Goal: Task Accomplishment & Management: Manage account settings

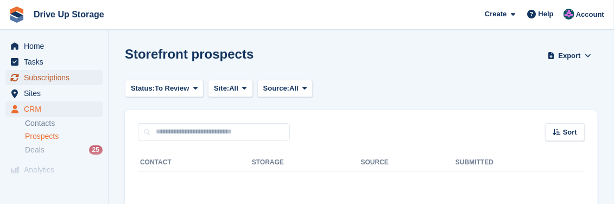
click at [64, 80] on span "Subscriptions" at bounding box center [56, 77] width 65 height 15
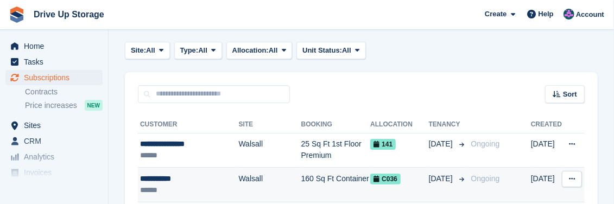
scroll to position [109, 0]
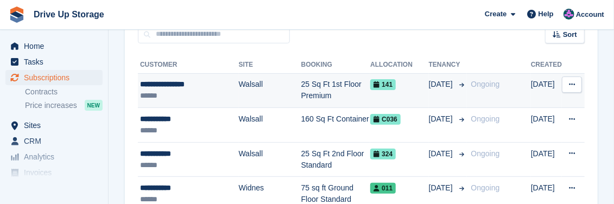
click at [197, 89] on div "**********" at bounding box center [189, 84] width 99 height 11
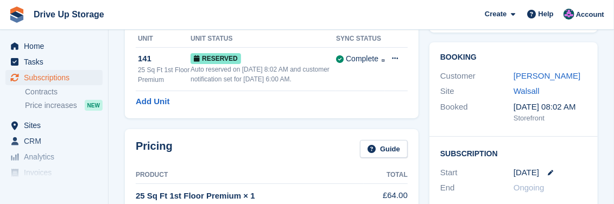
scroll to position [72, 0]
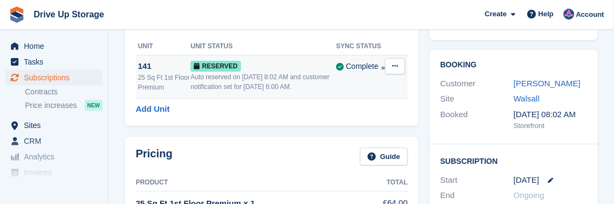
click at [402, 66] on button at bounding box center [395, 66] width 20 height 16
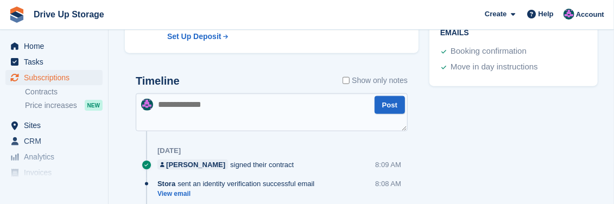
scroll to position [521, 0]
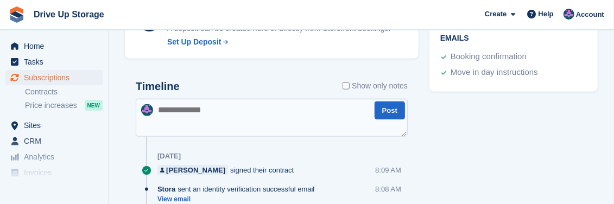
click at [246, 108] on textarea at bounding box center [272, 118] width 272 height 38
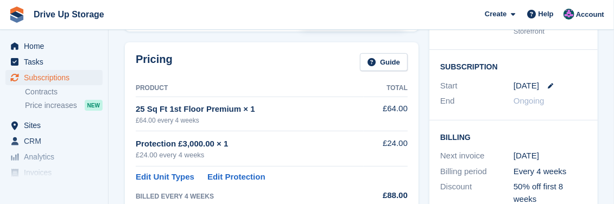
scroll to position [160, 0]
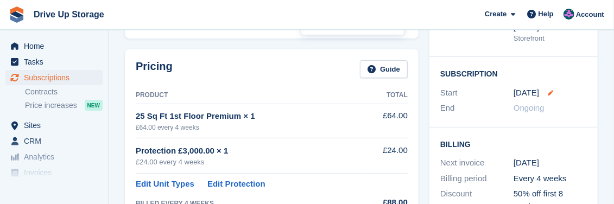
type textarea "**********"
click at [549, 92] on icon at bounding box center [550, 92] width 5 height 5
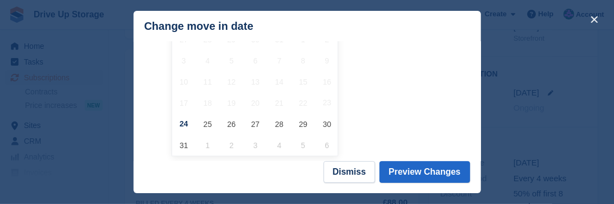
scroll to position [123, 0]
click at [352, 170] on button "Dismiss" at bounding box center [350, 172] width 52 height 22
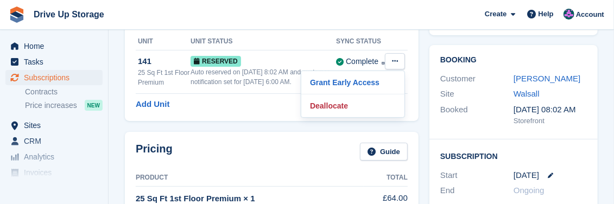
scroll to position [15, 0]
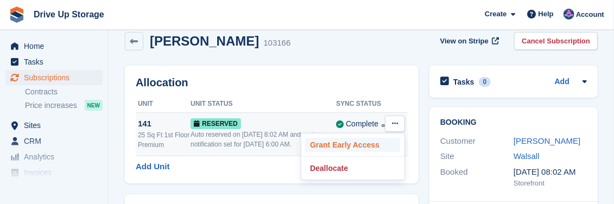
click at [317, 146] on p "Grant Early Access" at bounding box center [353, 145] width 94 height 14
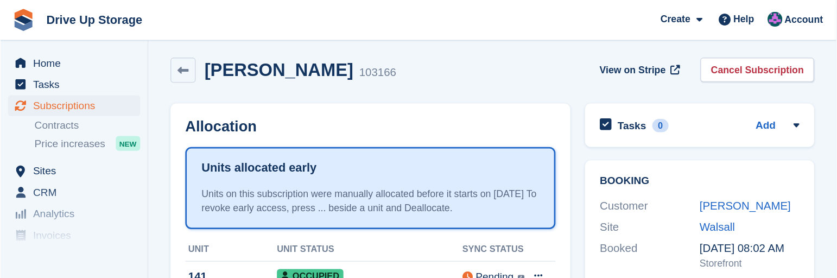
scroll to position [0, 0]
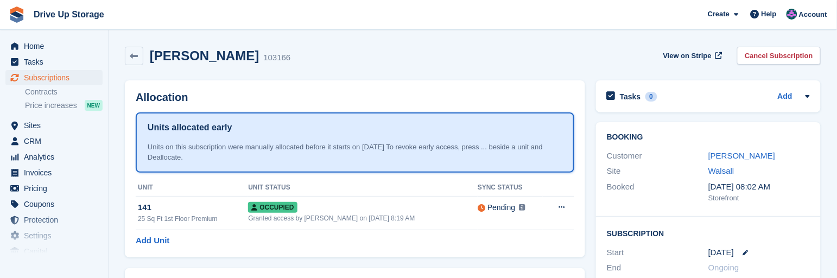
drag, startPoint x: 492, startPoint y: 10, endPoint x: 463, endPoint y: 67, distance: 63.9
click at [463, 68] on div "Stefan Hazeldine 103166 View on Stripe Cancel Subscription" at bounding box center [472, 58] width 707 height 34
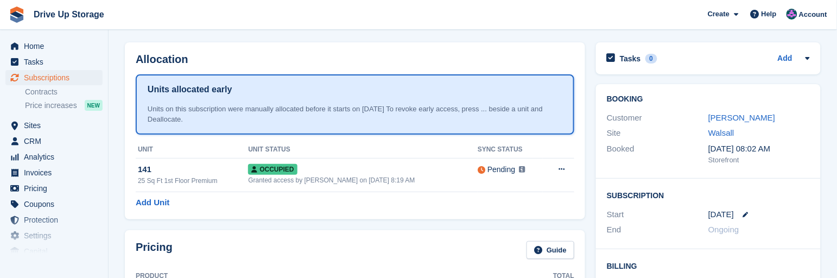
scroll to position [49, 0]
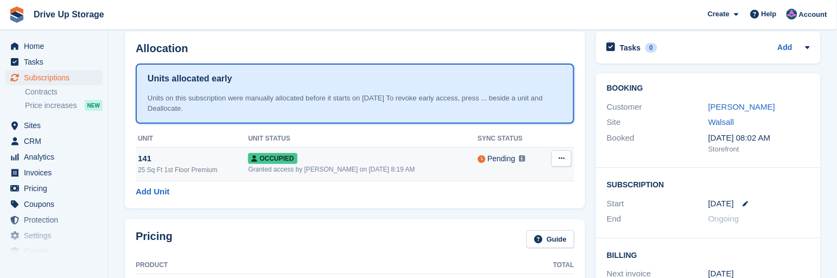
click at [519, 160] on img at bounding box center [522, 158] width 7 height 7
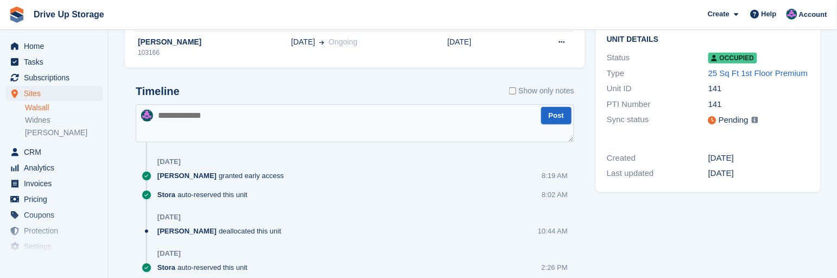
scroll to position [98, 0]
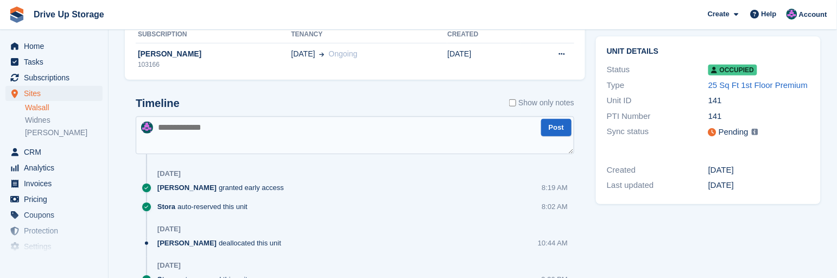
click at [752, 133] on img at bounding box center [755, 132] width 7 height 7
click at [710, 132] on icon at bounding box center [713, 132] width 8 height 8
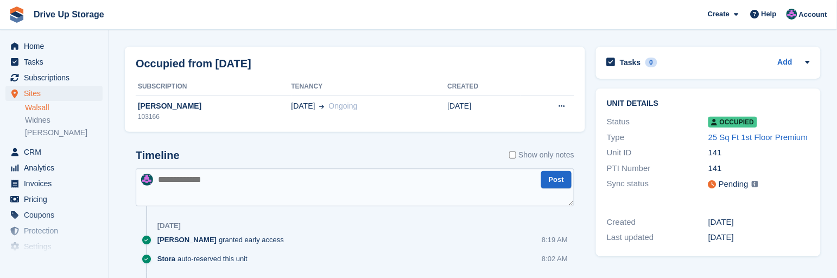
scroll to position [0, 0]
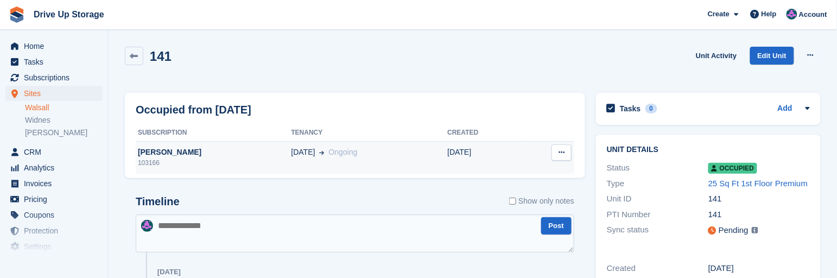
click at [400, 154] on div "[DATE] Ongoing" at bounding box center [370, 152] width 156 height 11
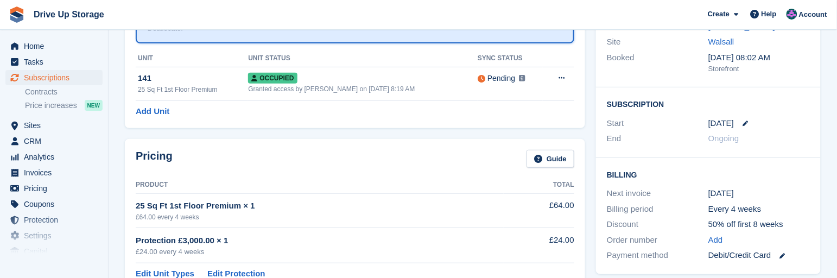
scroll to position [98, 0]
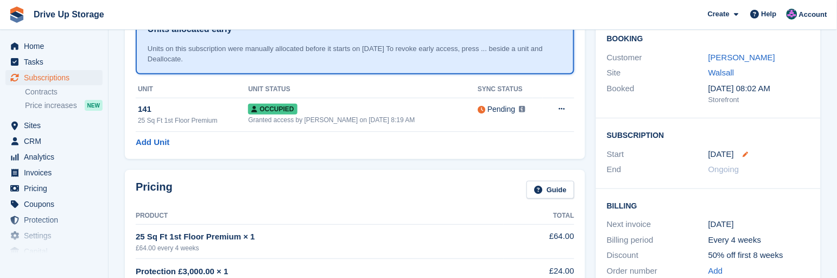
click at [744, 154] on icon at bounding box center [745, 153] width 5 height 5
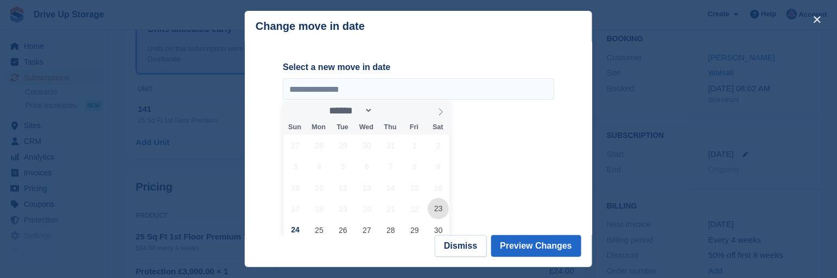
click at [441, 211] on span "23" at bounding box center [438, 208] width 21 height 21
click at [471, 249] on button "Dismiss" at bounding box center [461, 246] width 52 height 22
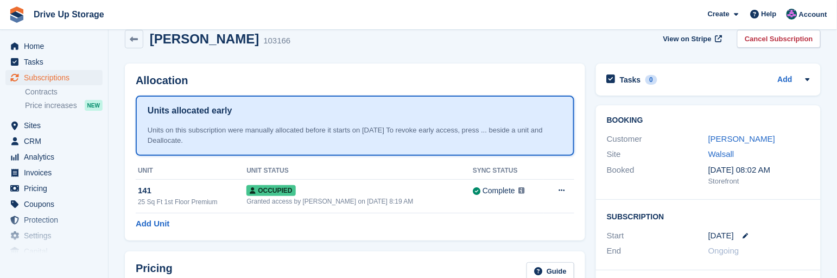
scroll to position [0, 0]
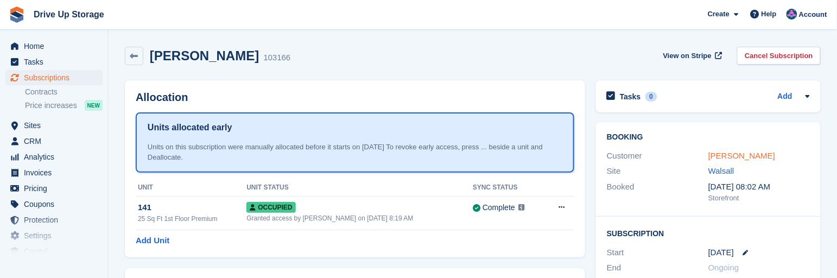
click at [752, 155] on link "[PERSON_NAME]" at bounding box center [742, 155] width 67 height 9
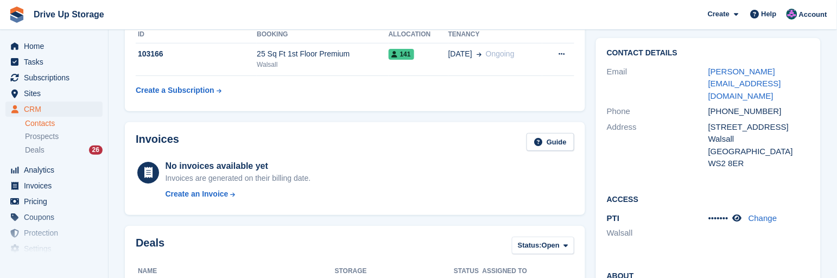
scroll to position [148, 0]
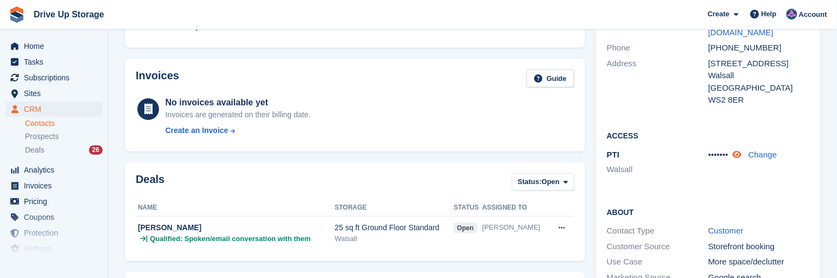
click at [738, 150] on icon at bounding box center [737, 154] width 9 height 8
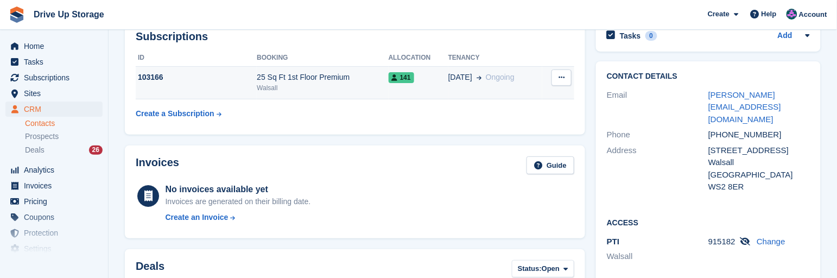
scroll to position [0, 0]
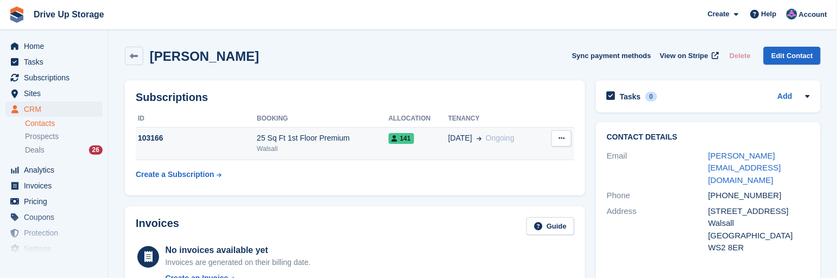
click at [362, 155] on td "25 Sq Ft 1st Floor Premium Walsall" at bounding box center [322, 143] width 131 height 33
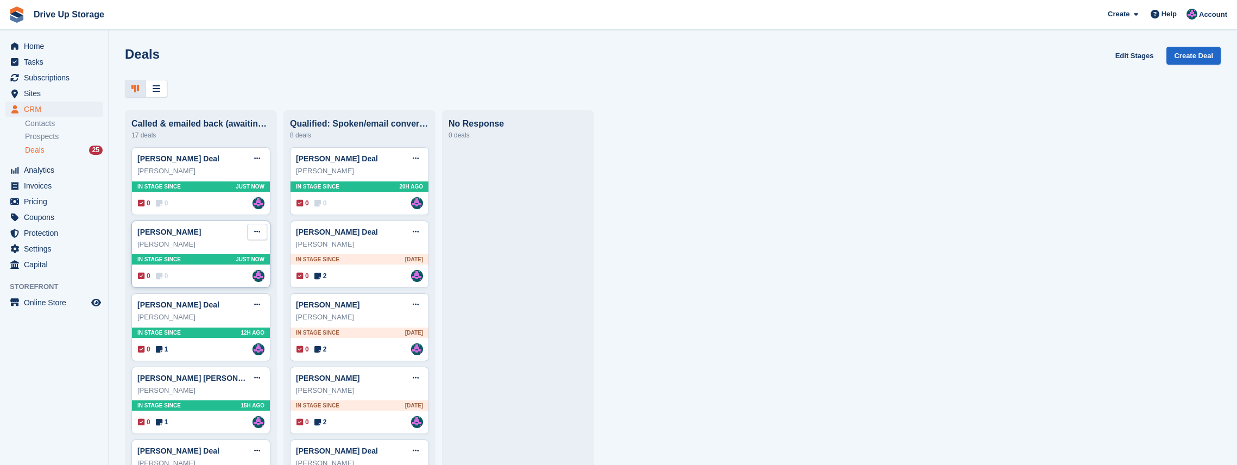
click at [252, 238] on button at bounding box center [257, 232] width 20 height 16
click at [237, 258] on p "Edit deal" at bounding box center [215, 253] width 94 height 14
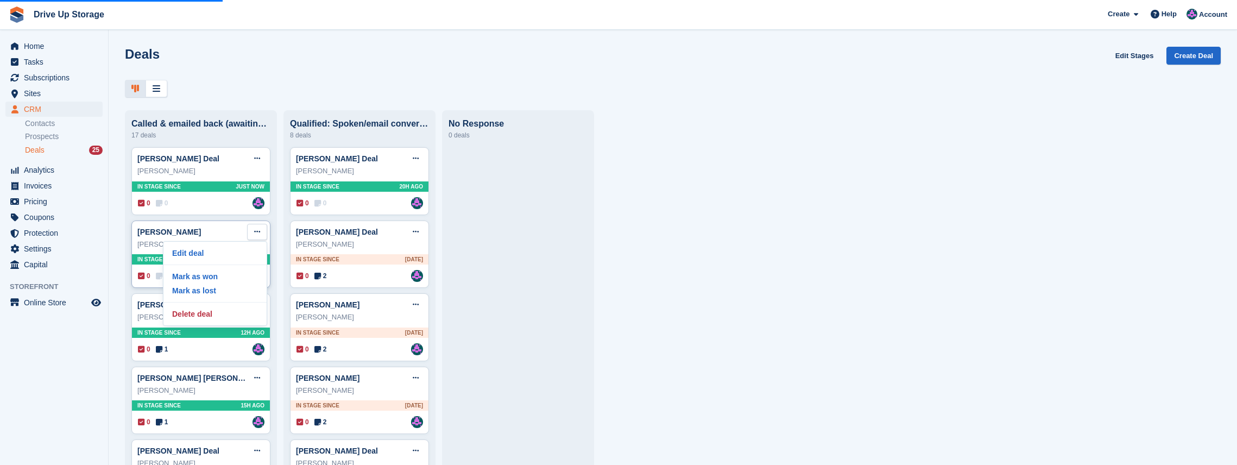
click at [200, 259] on div "Edit deal Mark as won Mark as lost Delete deal" at bounding box center [215, 283] width 104 height 85
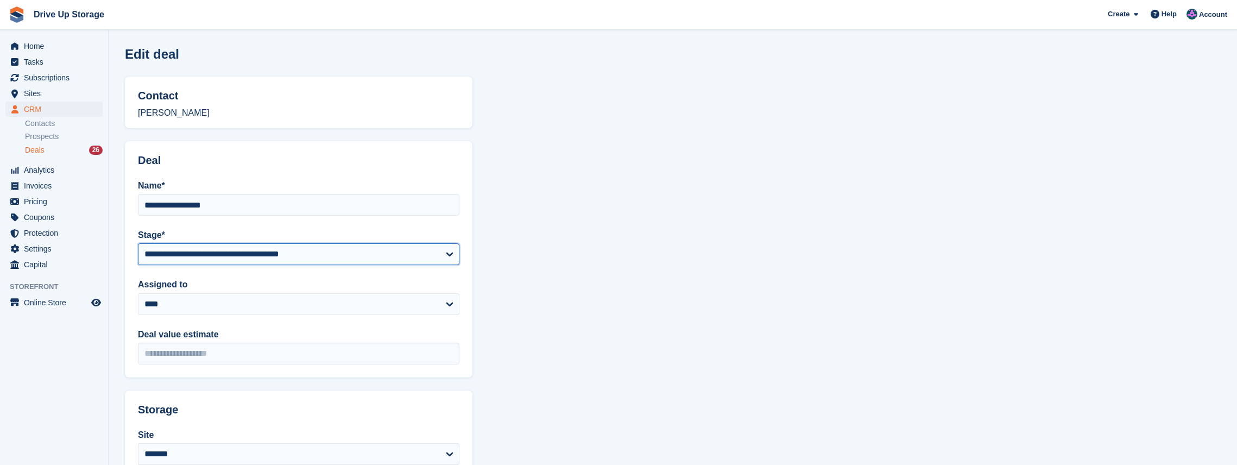
click at [442, 257] on select "**********" at bounding box center [298, 254] width 321 height 22
select select "****"
click at [138, 243] on select "**********" at bounding box center [298, 254] width 321 height 22
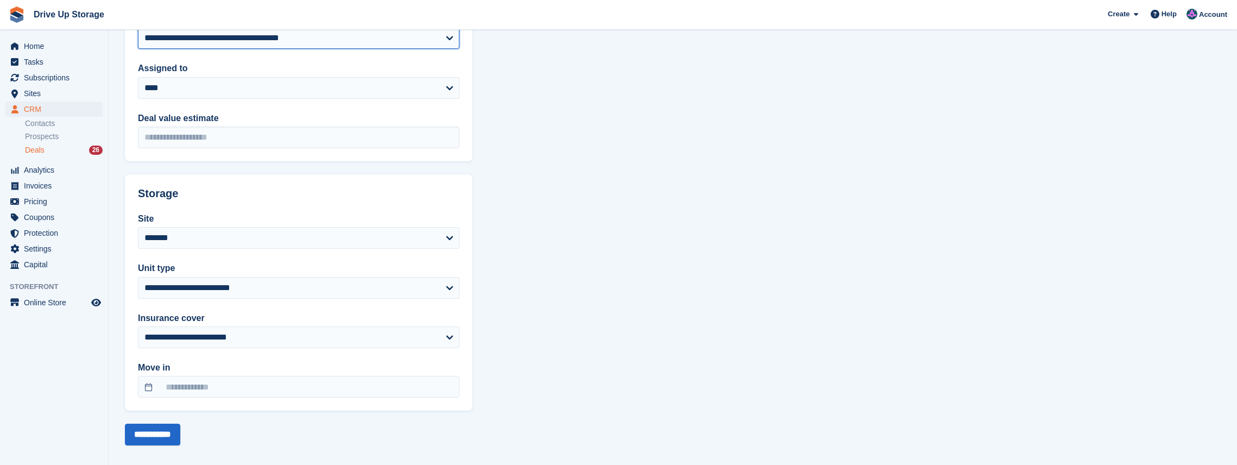
scroll to position [226, 0]
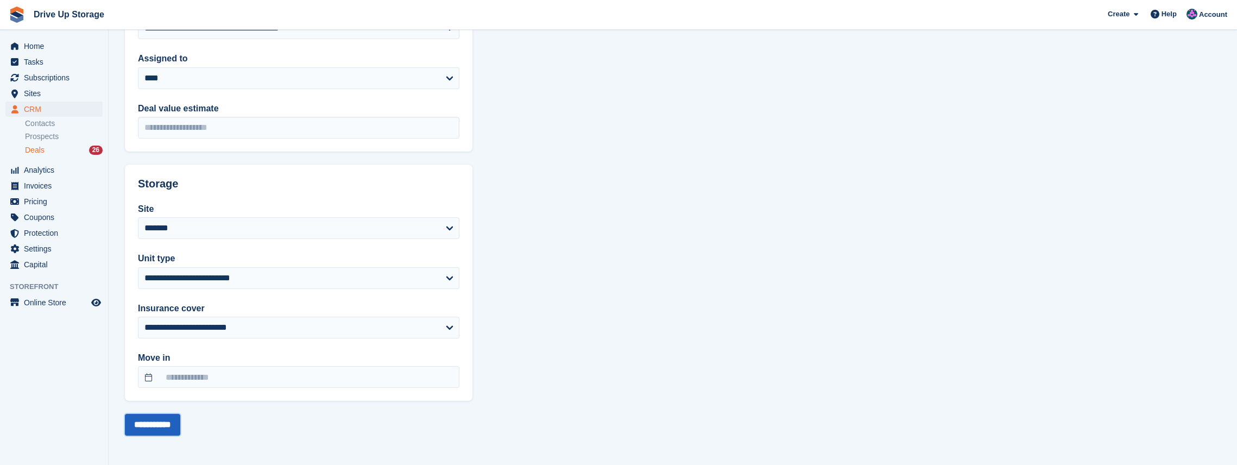
click at [180, 259] on input "**********" at bounding box center [152, 425] width 55 height 22
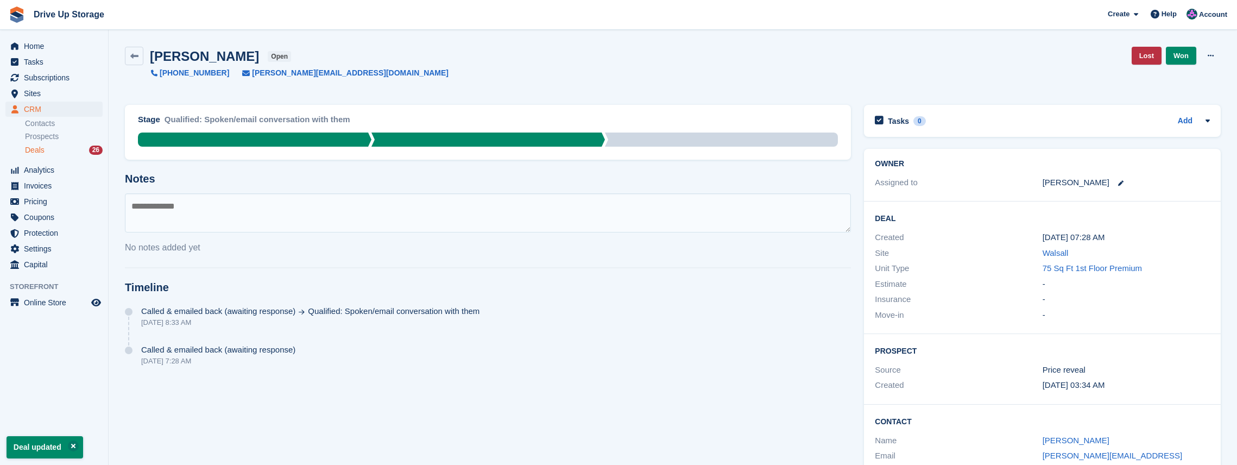
click at [367, 221] on textarea at bounding box center [488, 212] width 726 height 39
click at [218, 210] on textarea "**********" at bounding box center [488, 212] width 726 height 39
type textarea "**********"
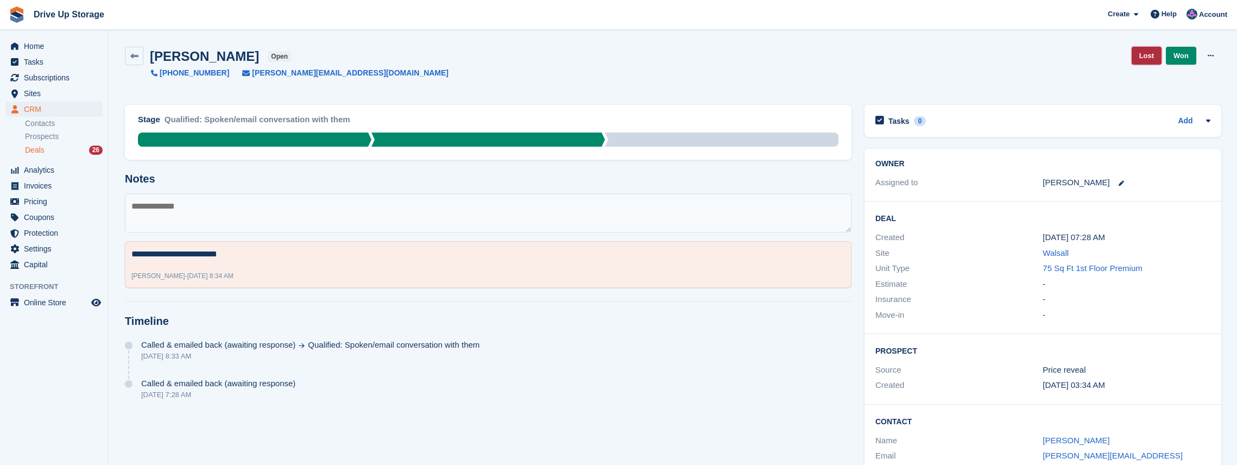
click at [483, 54] on link "Lost" at bounding box center [1146, 56] width 30 height 18
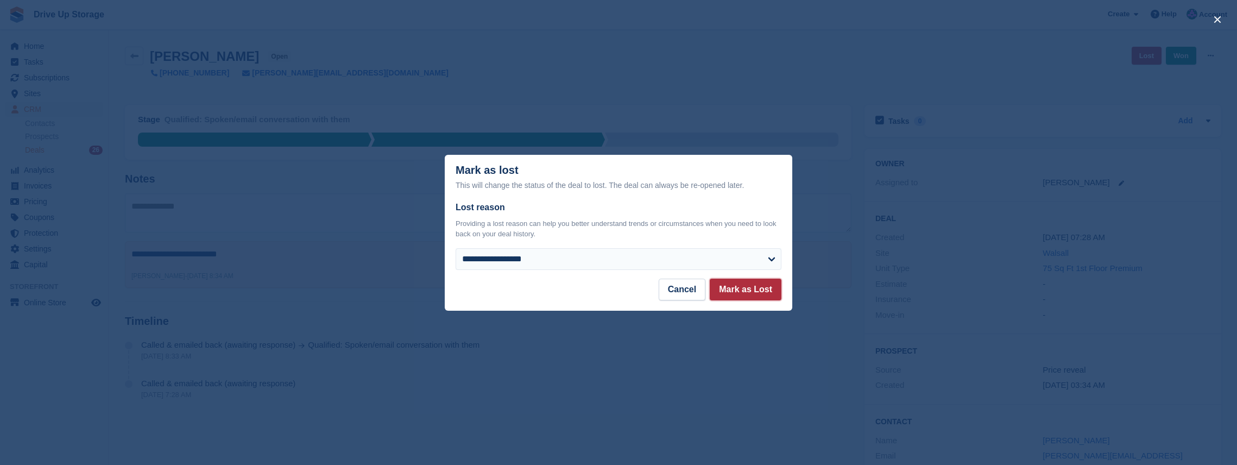
click at [483, 259] on button "Mark as Lost" at bounding box center [746, 290] width 72 height 22
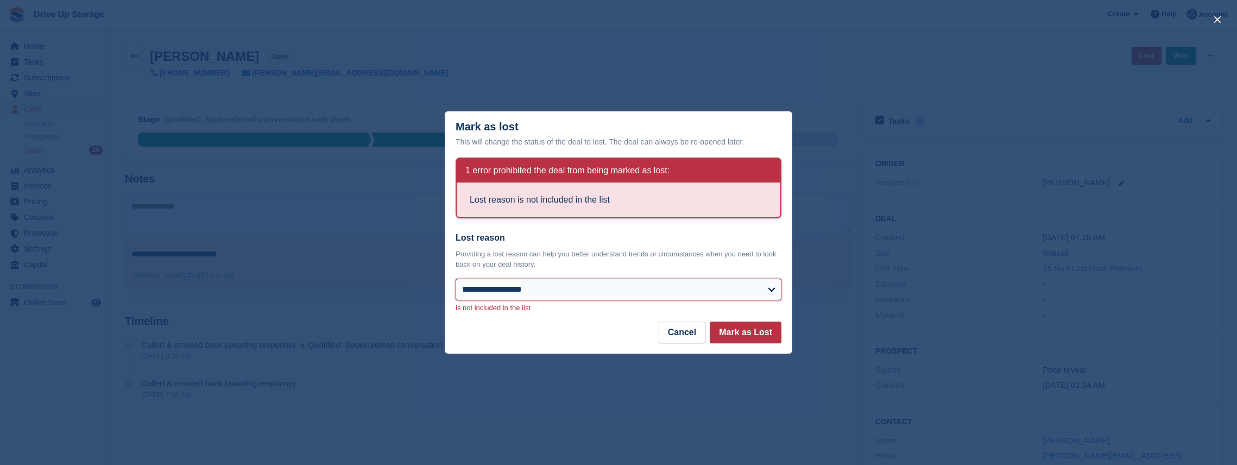
click at [483, 259] on select "**********" at bounding box center [619, 290] width 326 height 22
select select "**********"
click at [456, 259] on select "**********" at bounding box center [619, 290] width 326 height 22
click at [483, 259] on button "Mark as Lost" at bounding box center [746, 332] width 72 height 22
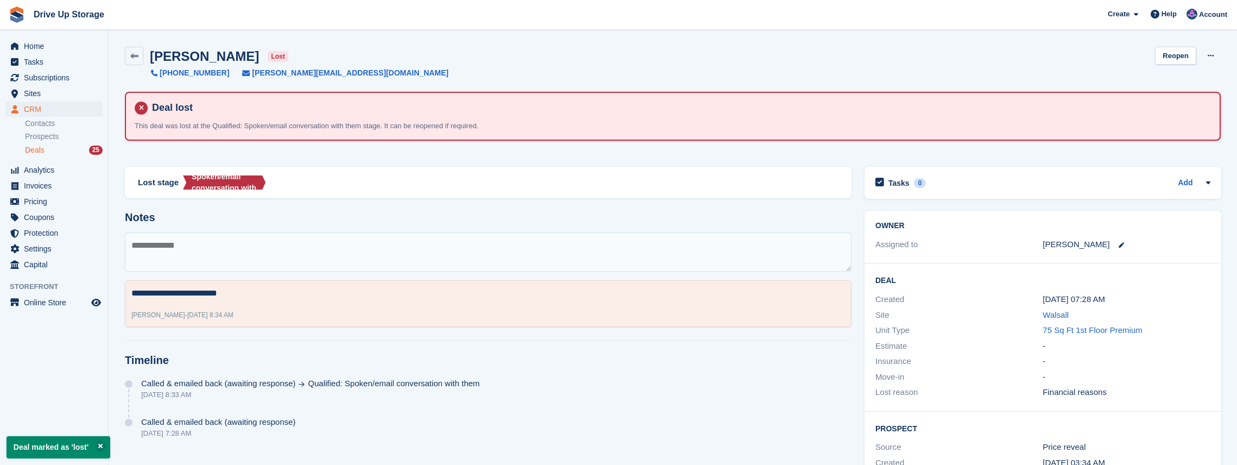
click at [53, 147] on div "Deals 25" at bounding box center [64, 150] width 78 height 10
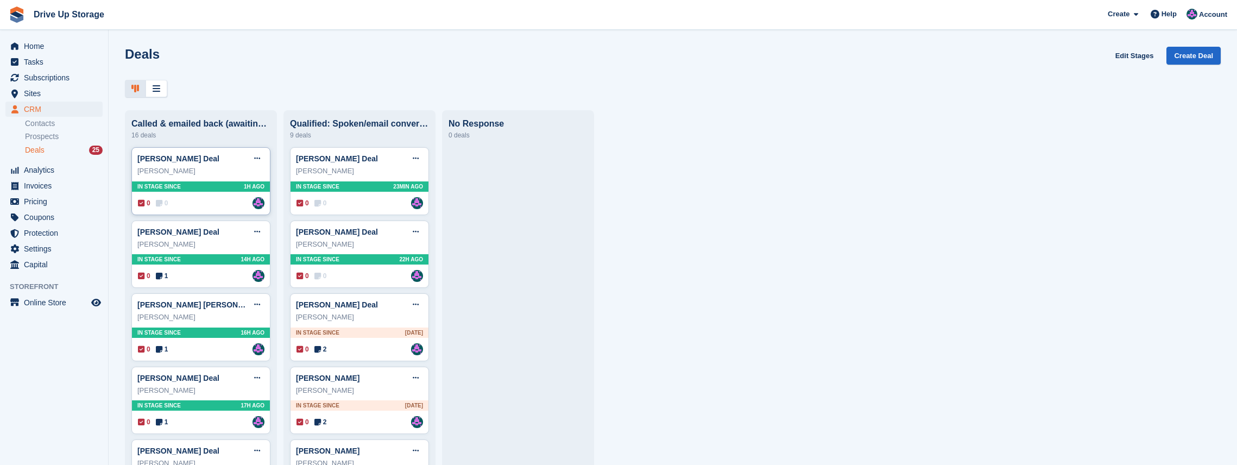
click at [194, 206] on div "0 0 Assigned to Andy" at bounding box center [201, 203] width 127 height 12
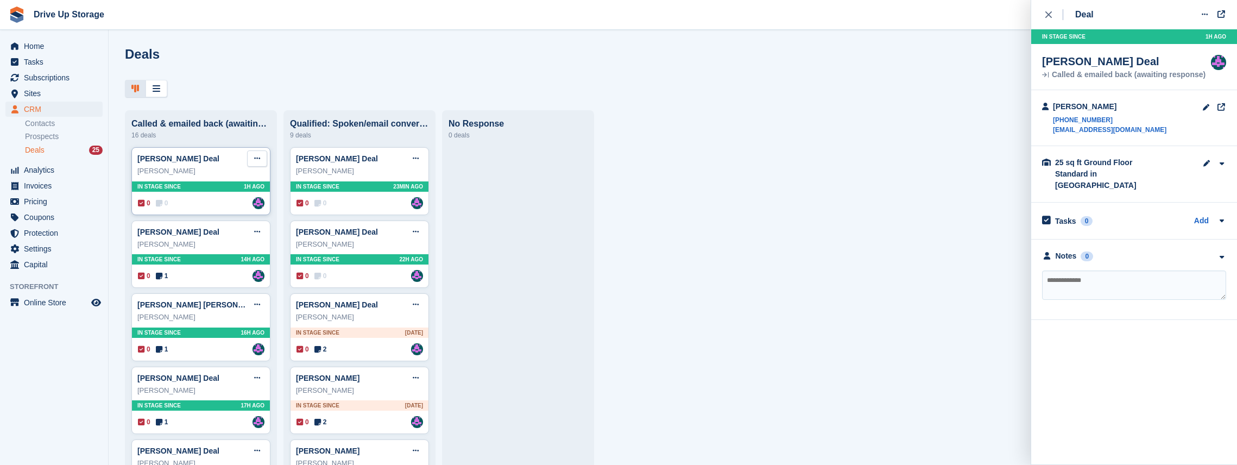
click at [266, 161] on button at bounding box center [257, 158] width 20 height 16
drag, startPoint x: 718, startPoint y: 159, endPoint x: 681, endPoint y: 165, distance: 37.4
click at [198, 206] on div "0 0 Assigned to Andy" at bounding box center [201, 203] width 127 height 12
click at [483, 259] on textarea at bounding box center [1134, 284] width 184 height 29
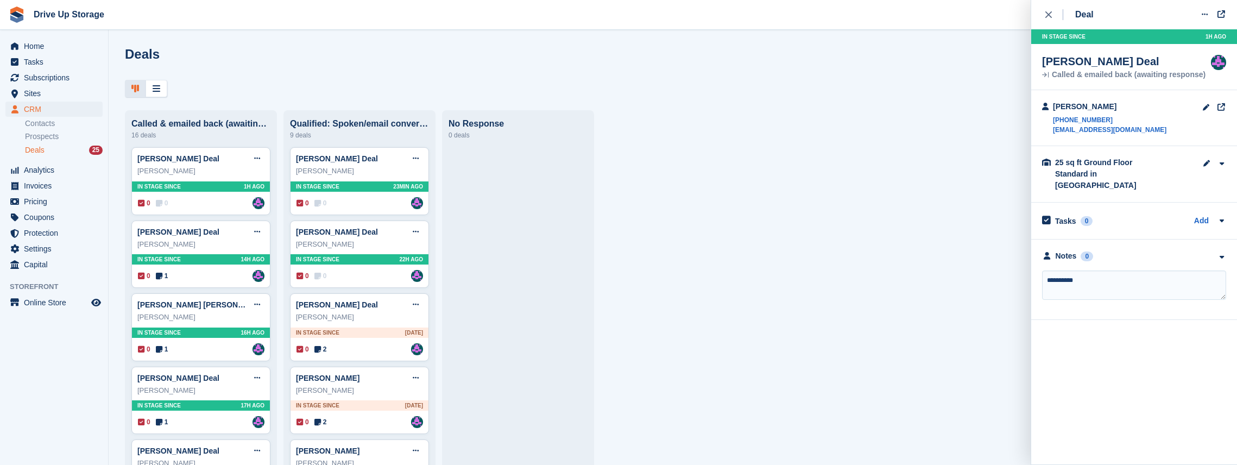
type textarea "**********"
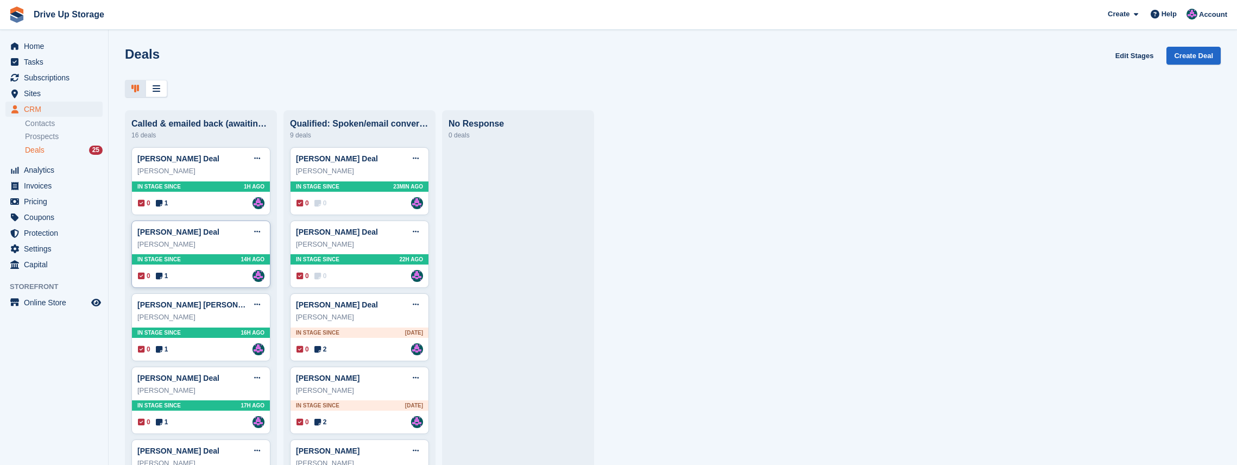
click at [215, 259] on div "Joshua moore Deal Edit deal Mark as won Mark as lost Delete deal Joshua moore I…" at bounding box center [200, 254] width 139 height 68
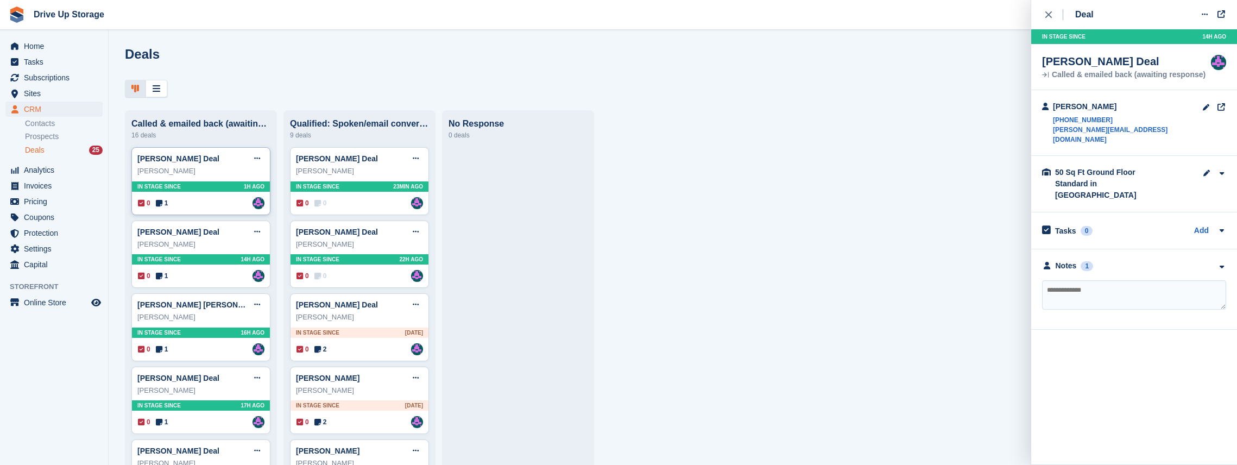
click at [212, 205] on div "0 1 Assigned to Andy" at bounding box center [201, 203] width 127 height 12
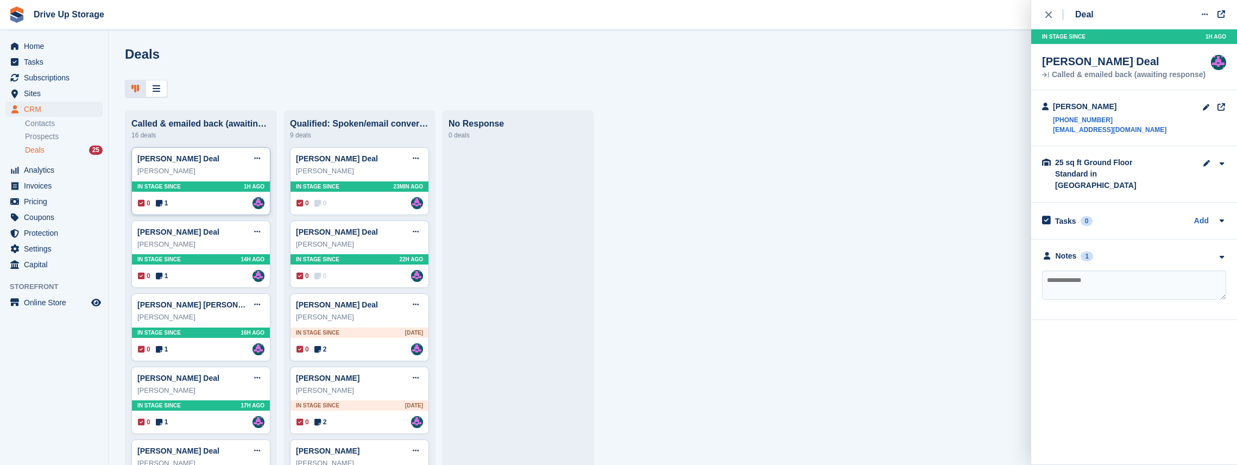
click at [206, 200] on div "0 1 Assigned to Andy" at bounding box center [201, 203] width 127 height 12
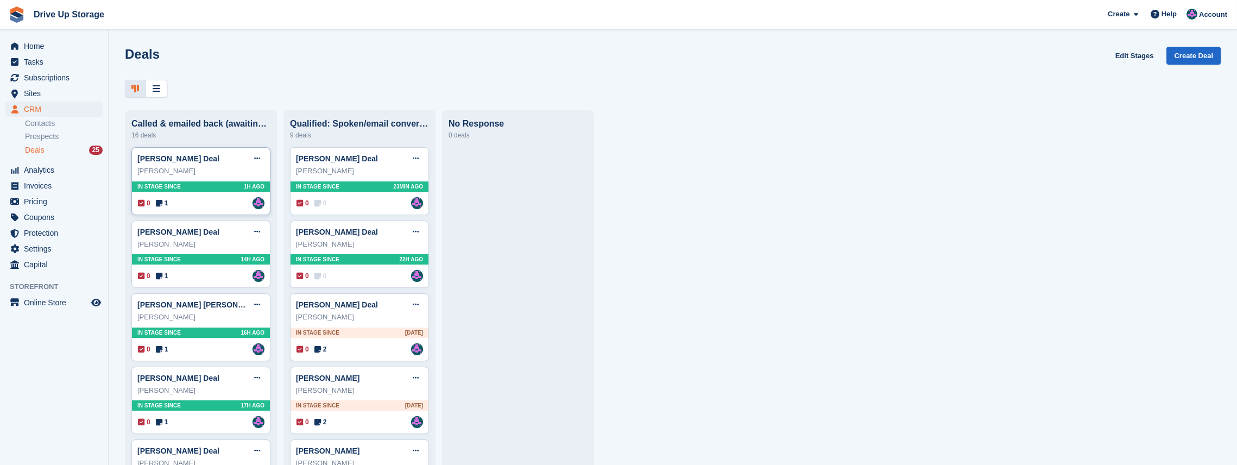
click at [217, 160] on div "jayden campbell Deal Edit deal Mark as won Mark as lost Delete deal" at bounding box center [200, 158] width 127 height 16
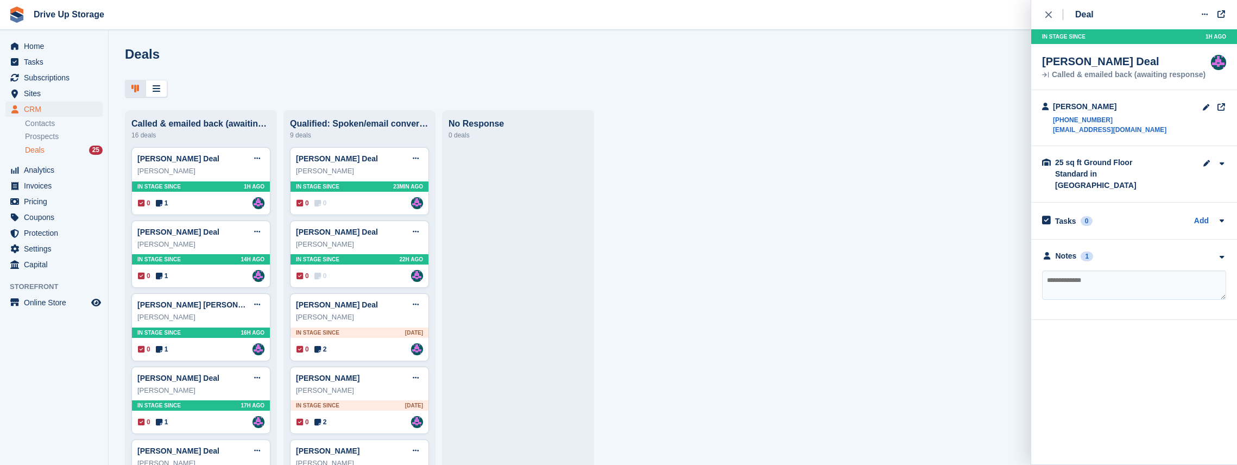
click at [483, 259] on textarea at bounding box center [1134, 284] width 184 height 29
type textarea "*******"
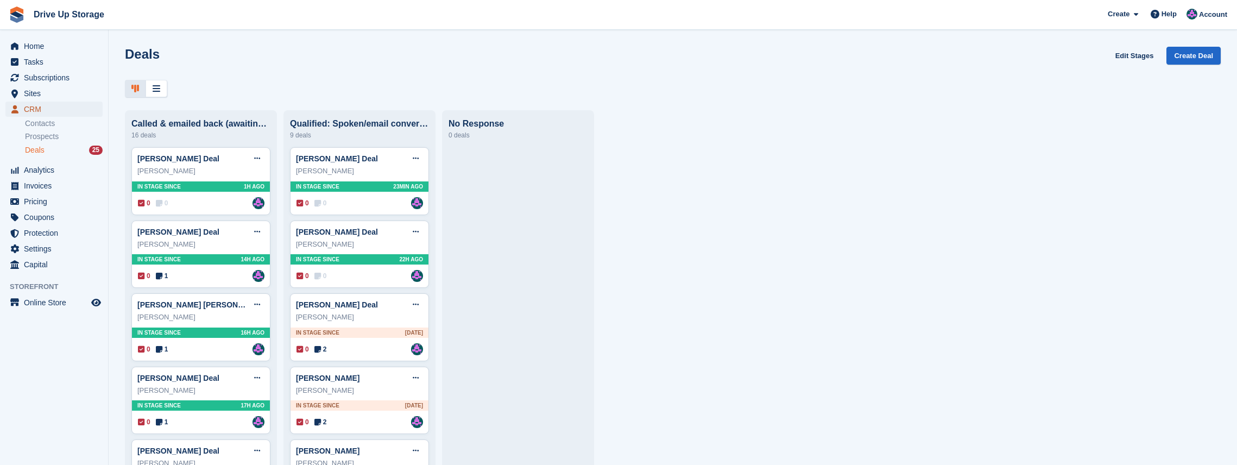
click at [47, 111] on span "CRM" at bounding box center [56, 109] width 65 height 15
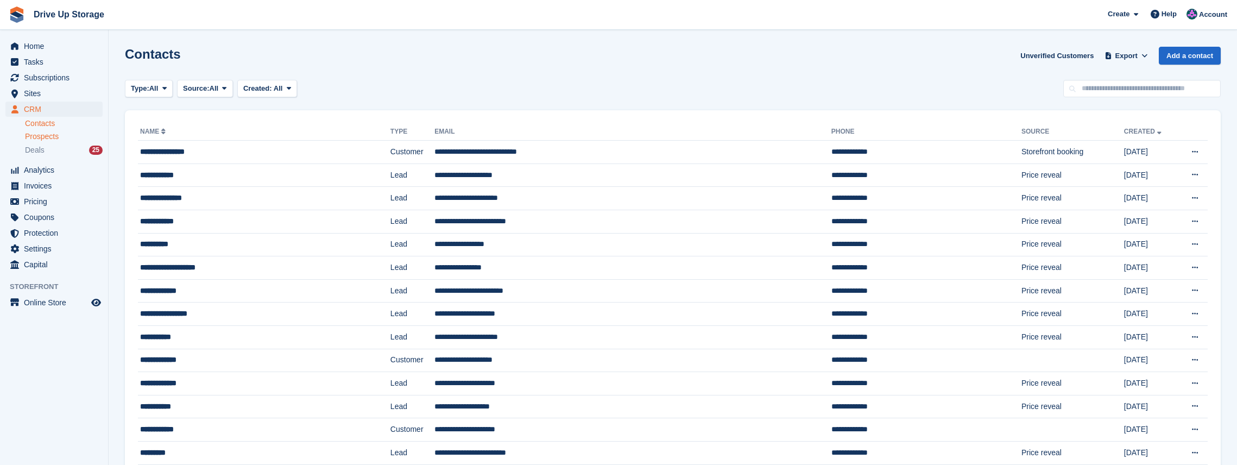
click at [55, 137] on span "Prospects" at bounding box center [42, 136] width 34 height 10
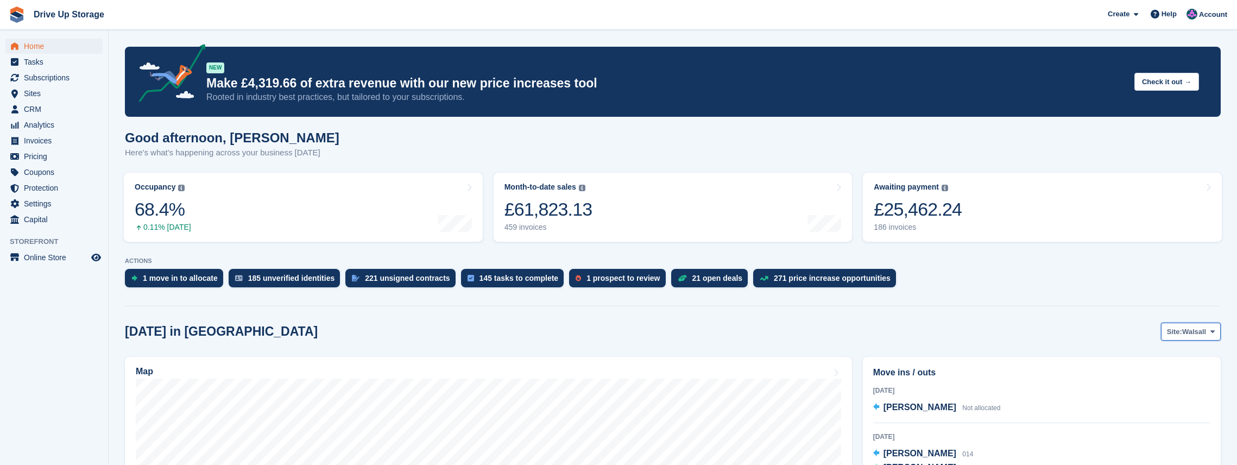
click at [1211, 331] on icon at bounding box center [1212, 331] width 4 height 7
click at [1156, 397] on link "[PERSON_NAME]" at bounding box center [1168, 397] width 94 height 20
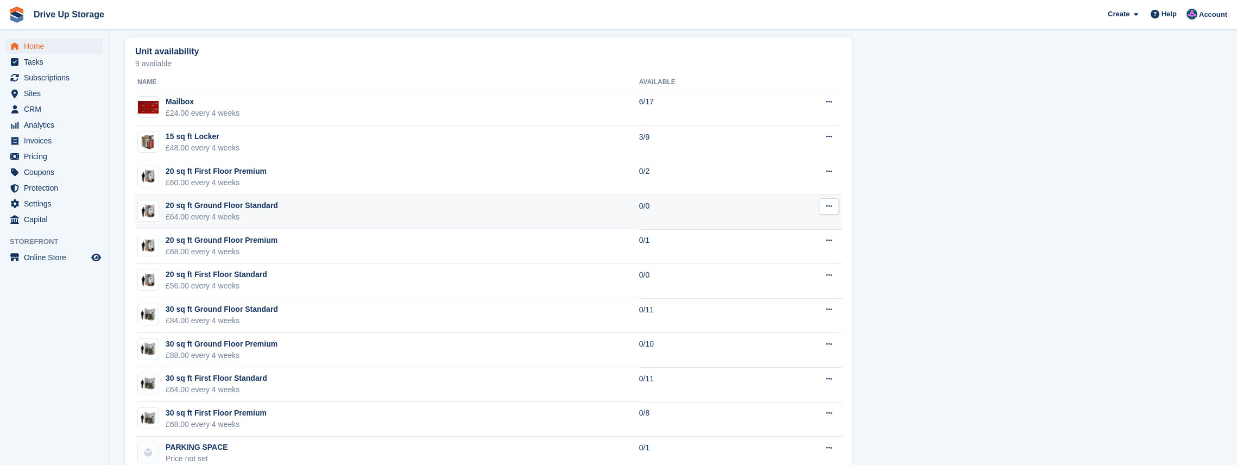
scroll to position [687, 0]
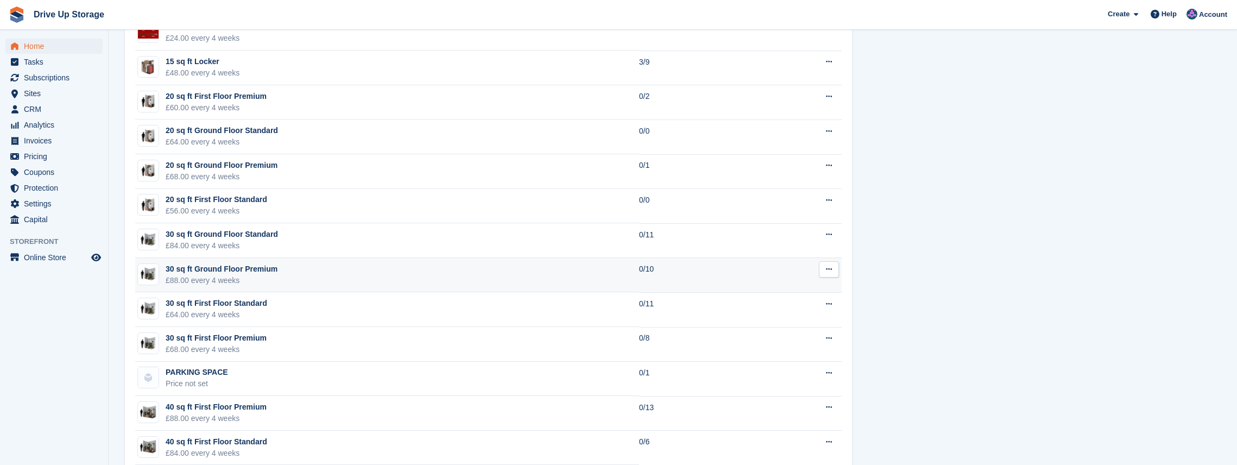
click at [249, 275] on div "£88.00 every 4 weeks" at bounding box center [222, 280] width 112 height 11
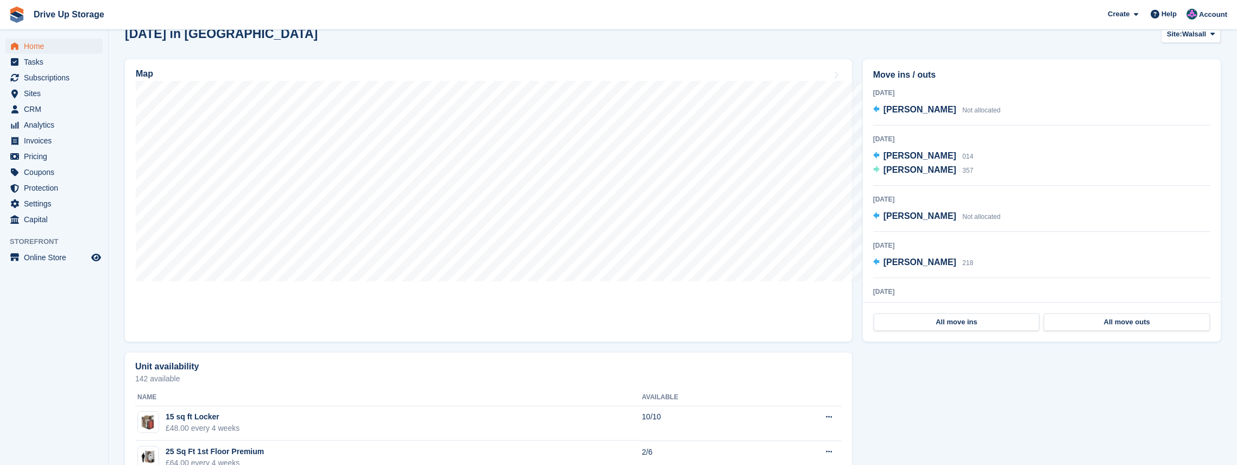
scroll to position [253, 0]
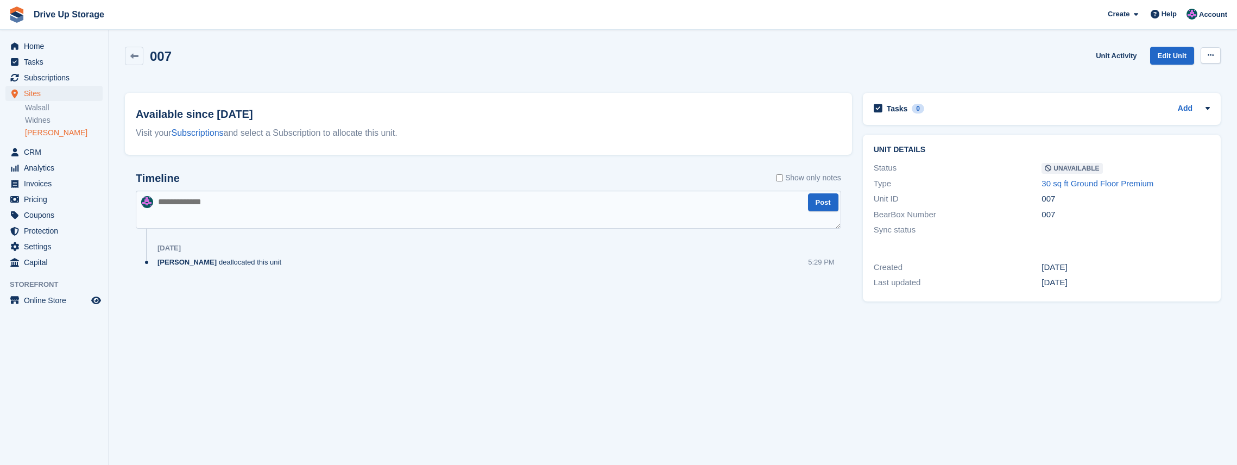
click at [1206, 55] on button at bounding box center [1210, 55] width 20 height 16
click at [1183, 74] on p "Make Available" at bounding box center [1168, 76] width 94 height 14
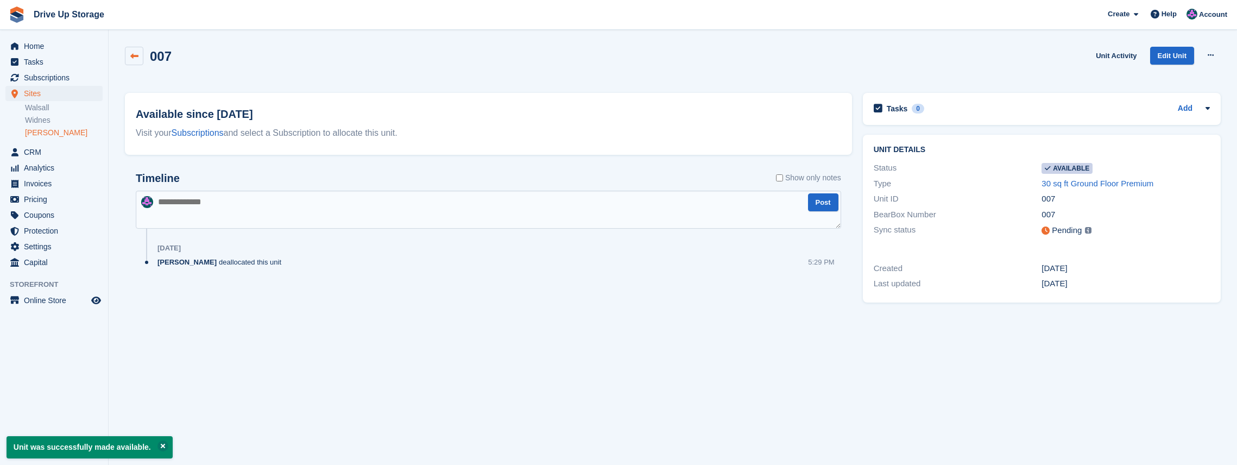
click at [132, 56] on icon at bounding box center [134, 56] width 8 height 8
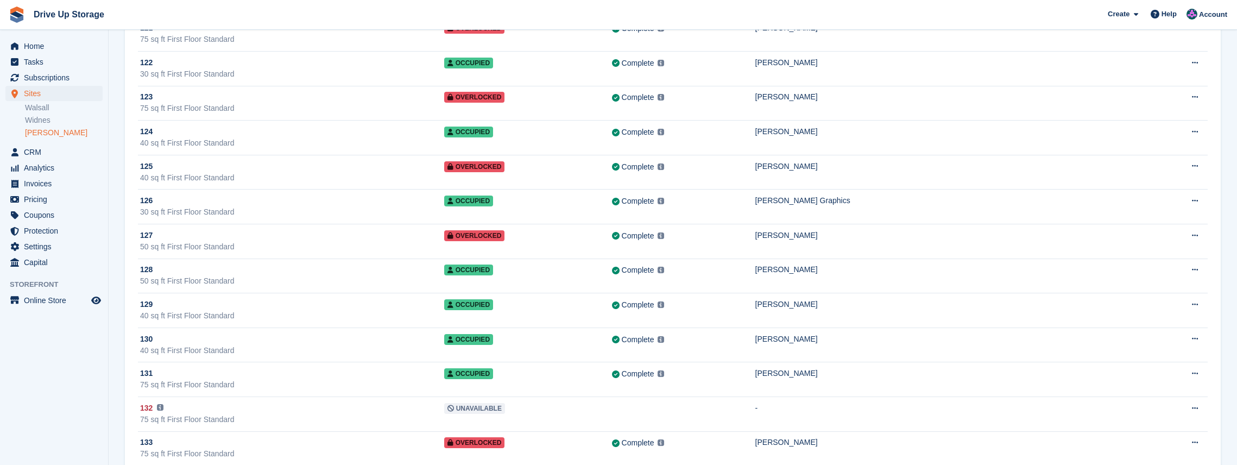
scroll to position [3366, 0]
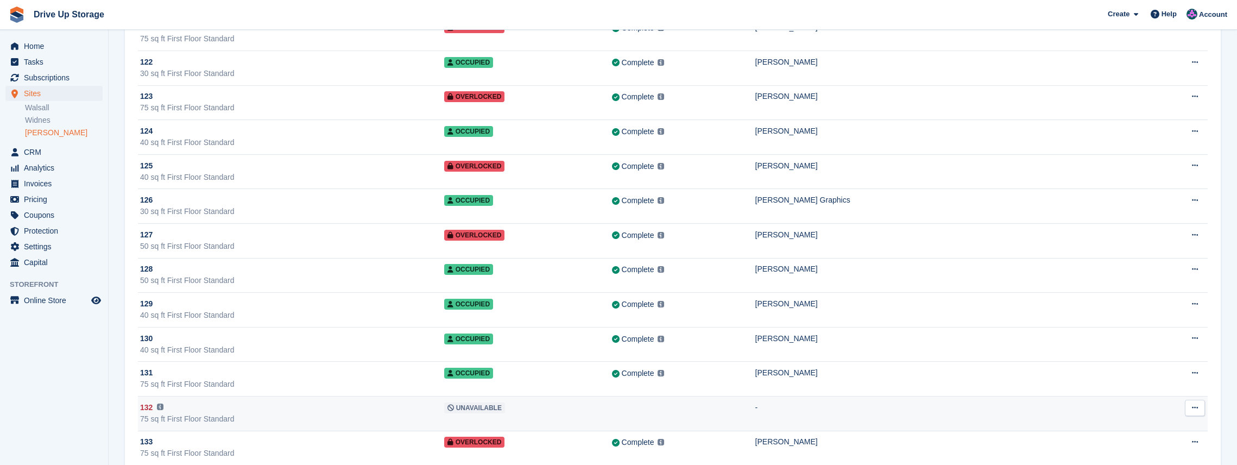
click at [215, 413] on div "75 sq ft First Floor Standard" at bounding box center [292, 418] width 304 height 11
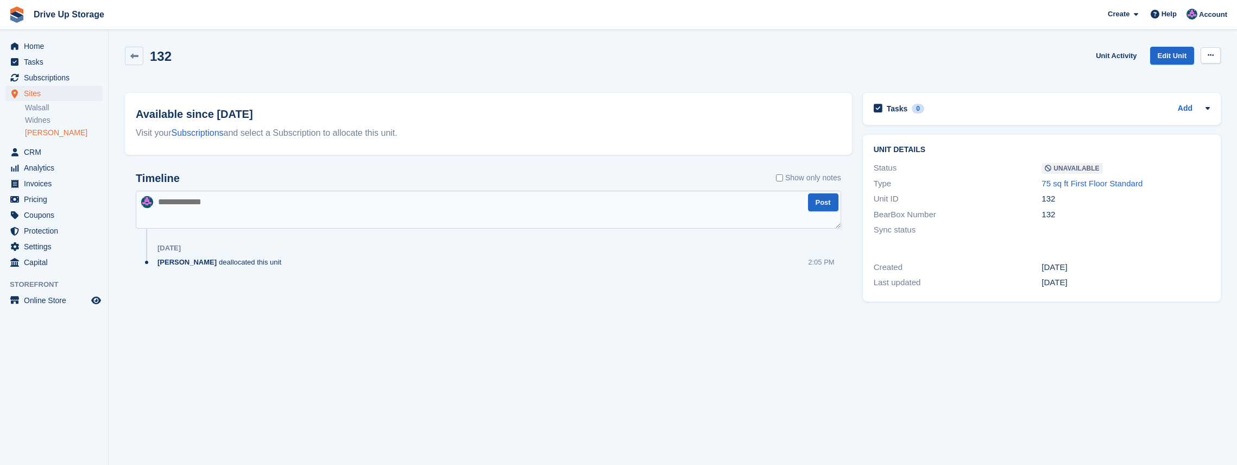
click at [1209, 58] on icon at bounding box center [1210, 55] width 6 height 7
click at [1177, 73] on p "Make Available" at bounding box center [1168, 76] width 94 height 14
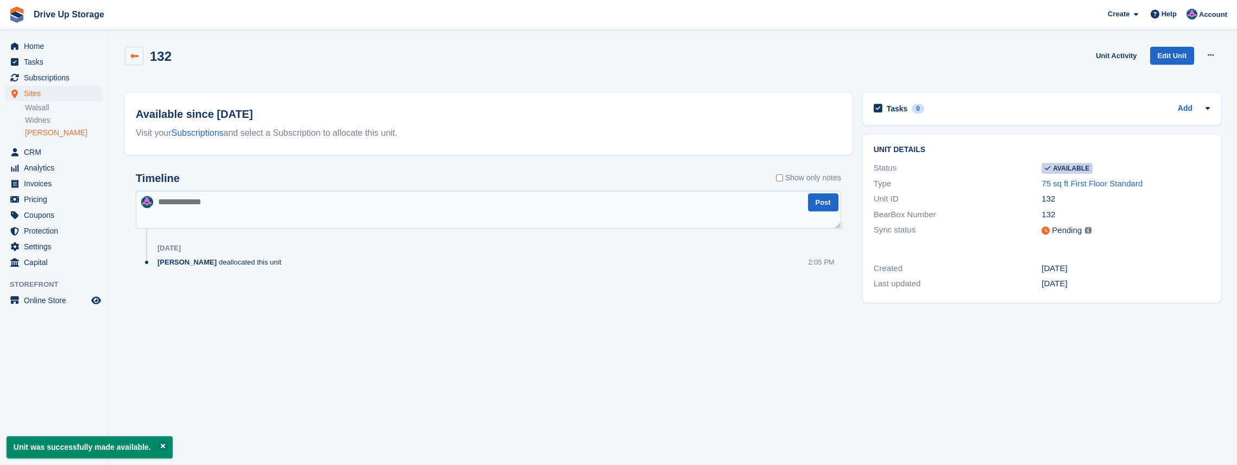
click at [136, 56] on icon at bounding box center [134, 56] width 8 height 8
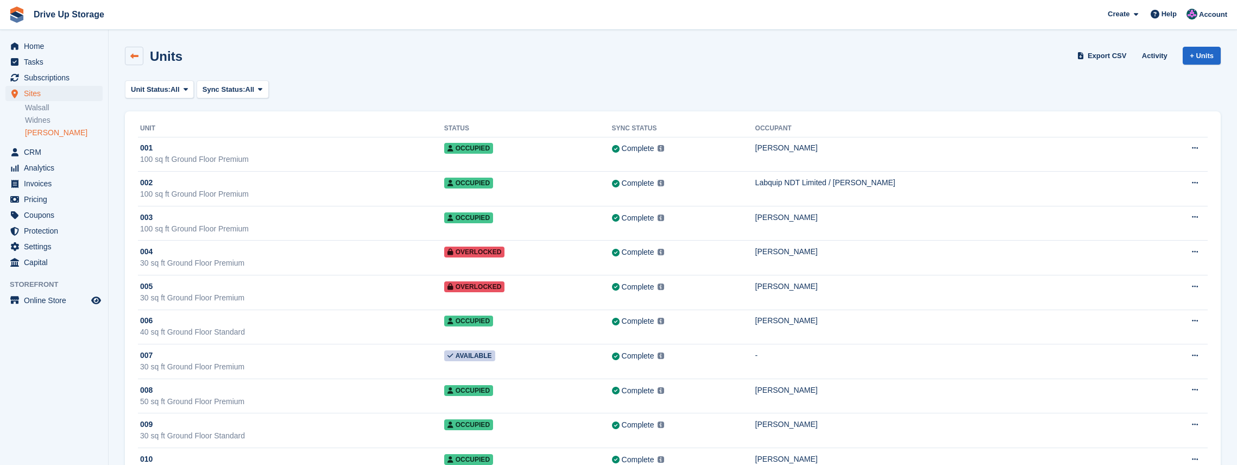
click at [129, 59] on link at bounding box center [134, 56] width 18 height 18
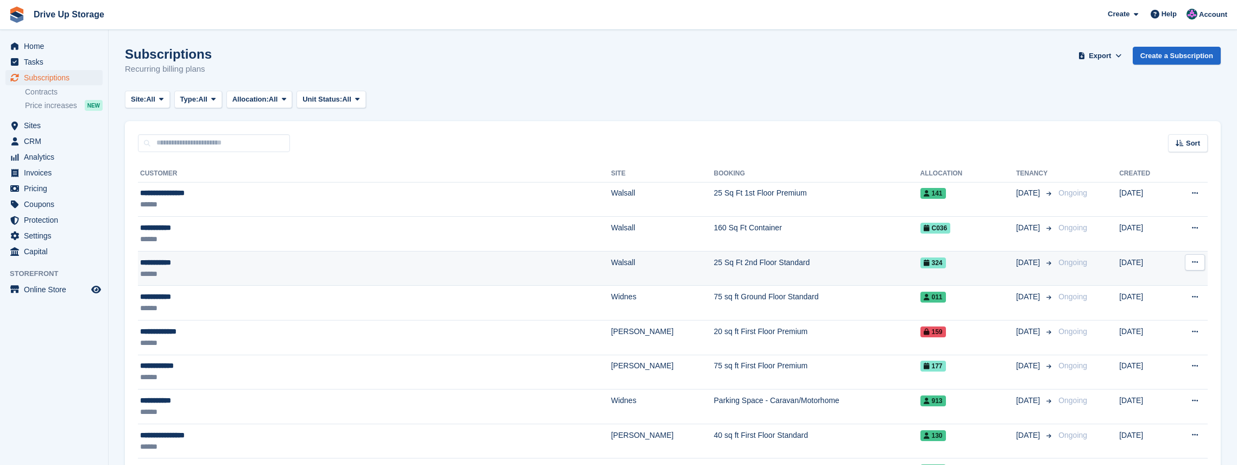
scroll to position [43, 0]
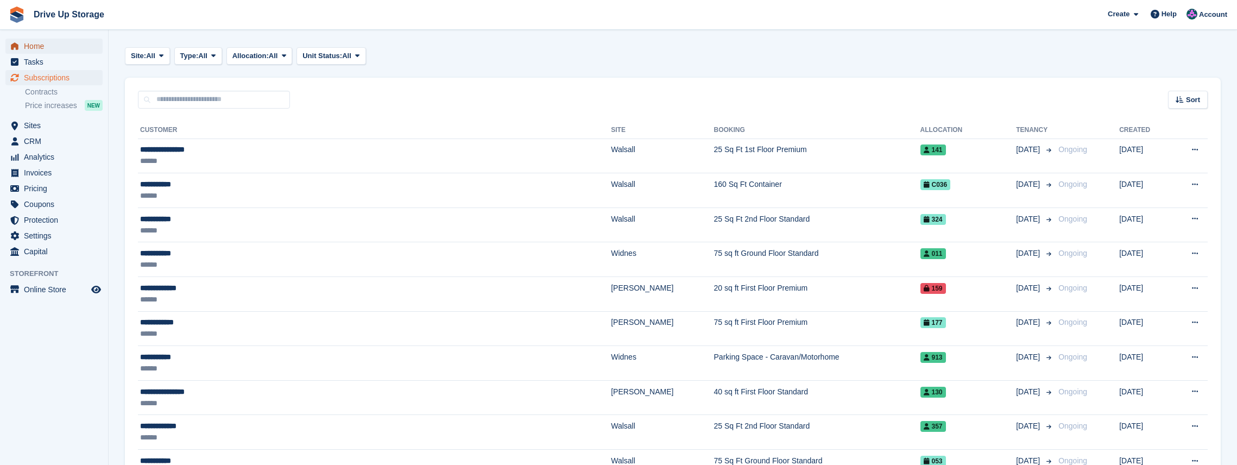
click at [36, 52] on span "Home" at bounding box center [56, 46] width 65 height 15
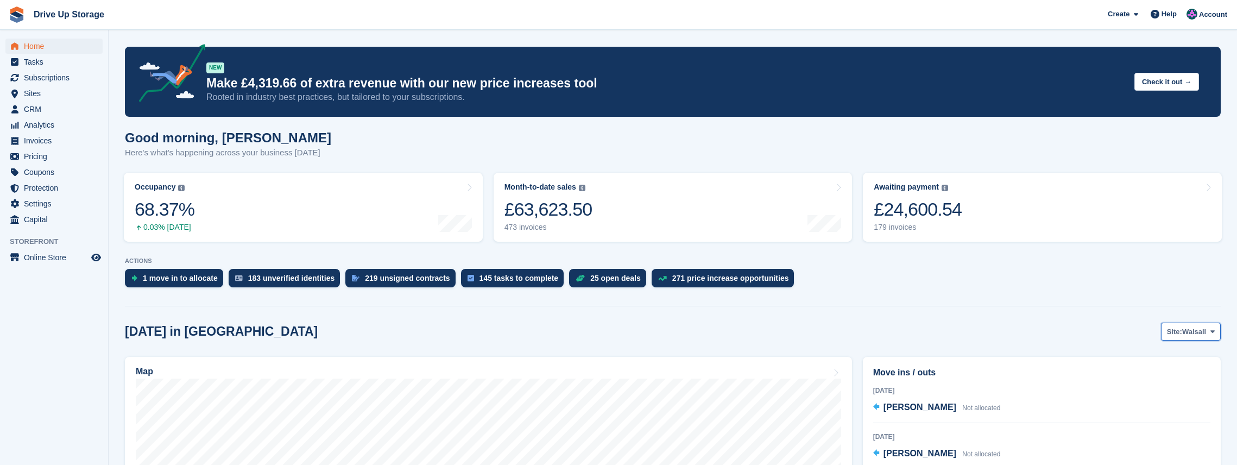
click at [1216, 332] on span at bounding box center [1212, 331] width 9 height 9
click at [1158, 396] on link "[PERSON_NAME]" at bounding box center [1168, 397] width 94 height 20
click at [1210, 18] on span "Account" at bounding box center [1213, 14] width 28 height 11
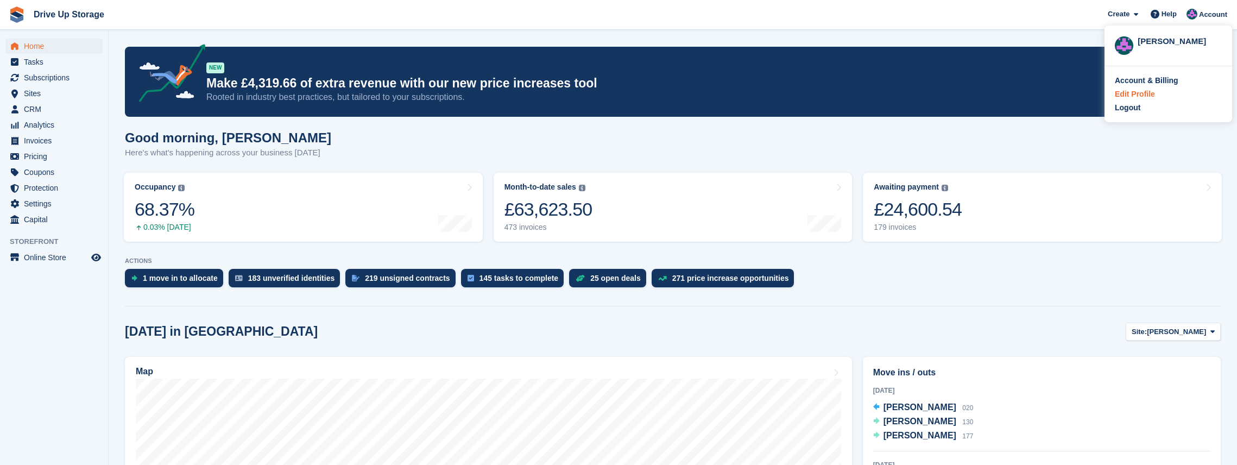
click at [1147, 96] on div "Edit Profile" at bounding box center [1135, 93] width 40 height 11
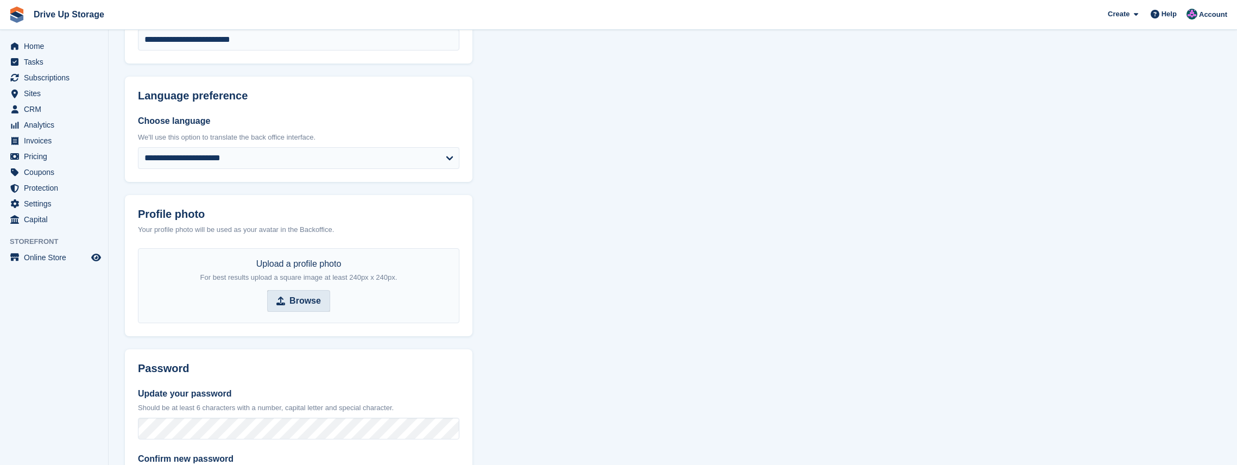
scroll to position [97, 0]
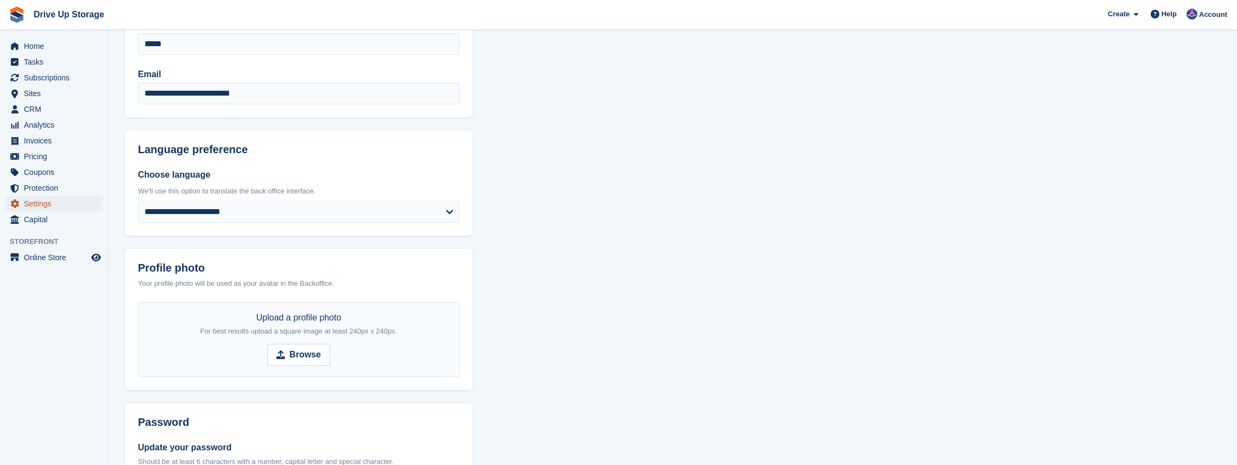
click at [48, 206] on span "Settings" at bounding box center [56, 203] width 65 height 15
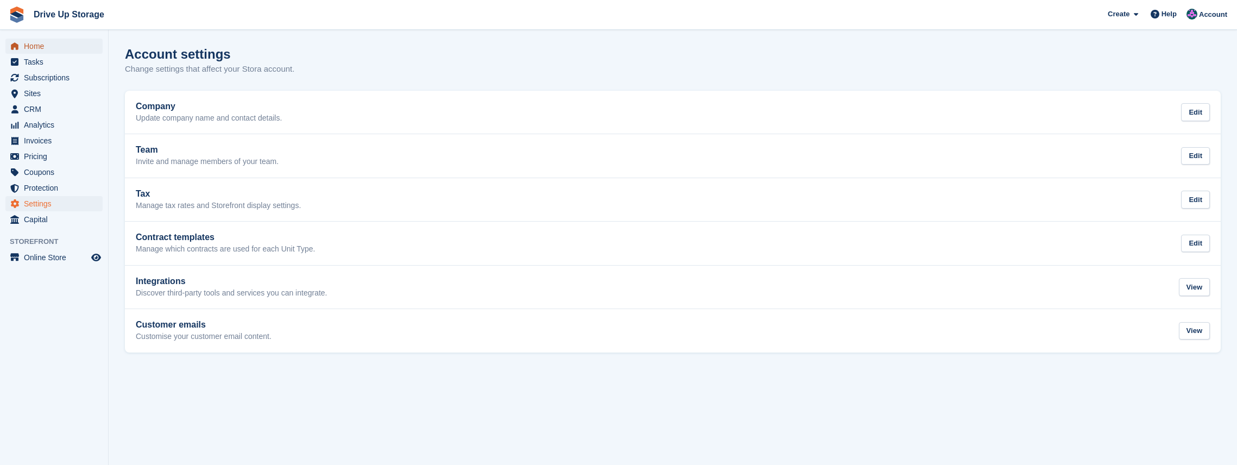
click at [41, 50] on span "Home" at bounding box center [56, 46] width 65 height 15
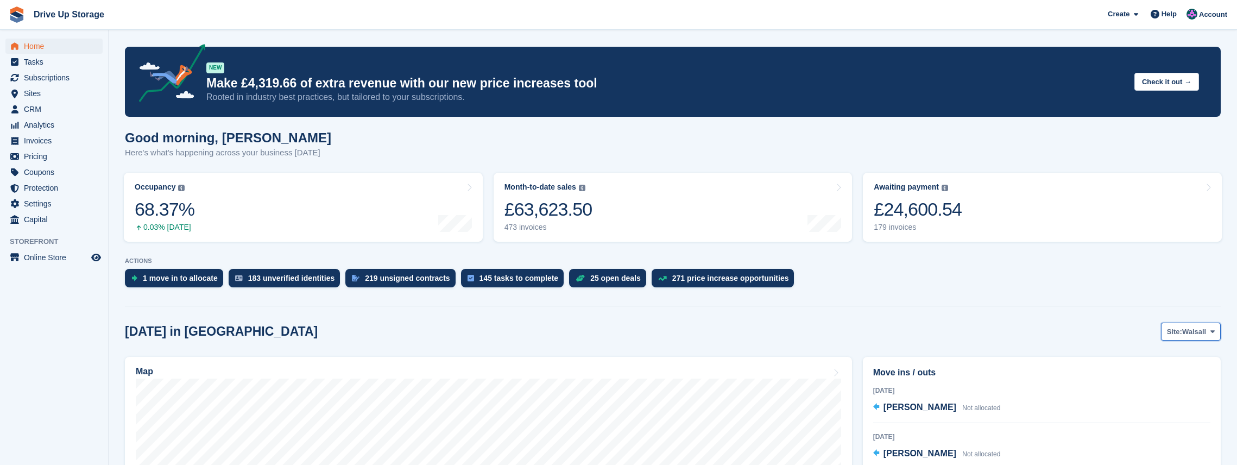
click at [1212, 329] on icon at bounding box center [1212, 331] width 4 height 7
click at [1149, 396] on link "Stroud" at bounding box center [1168, 397] width 94 height 20
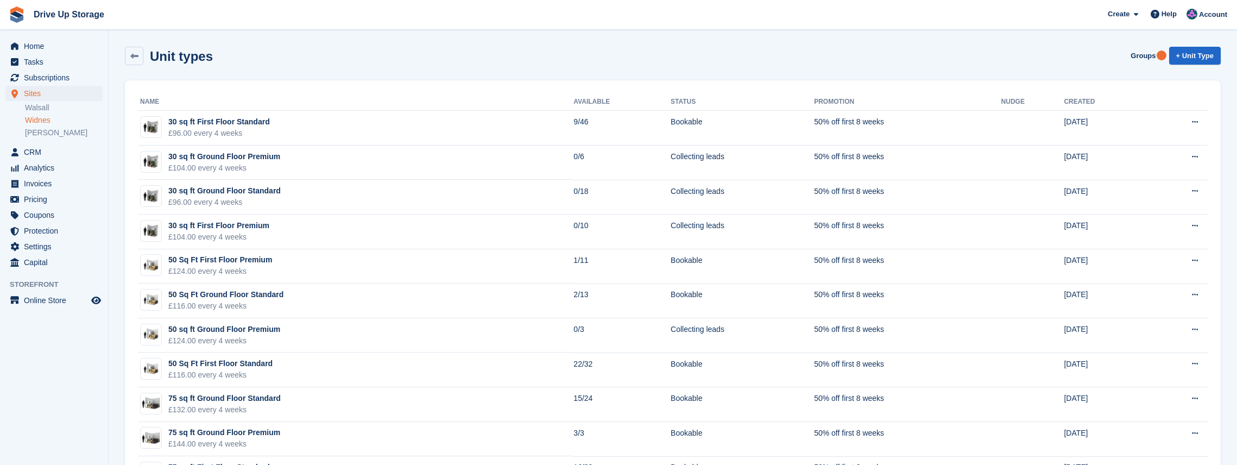
click at [34, 124] on link "Widnes" at bounding box center [64, 120] width 78 height 10
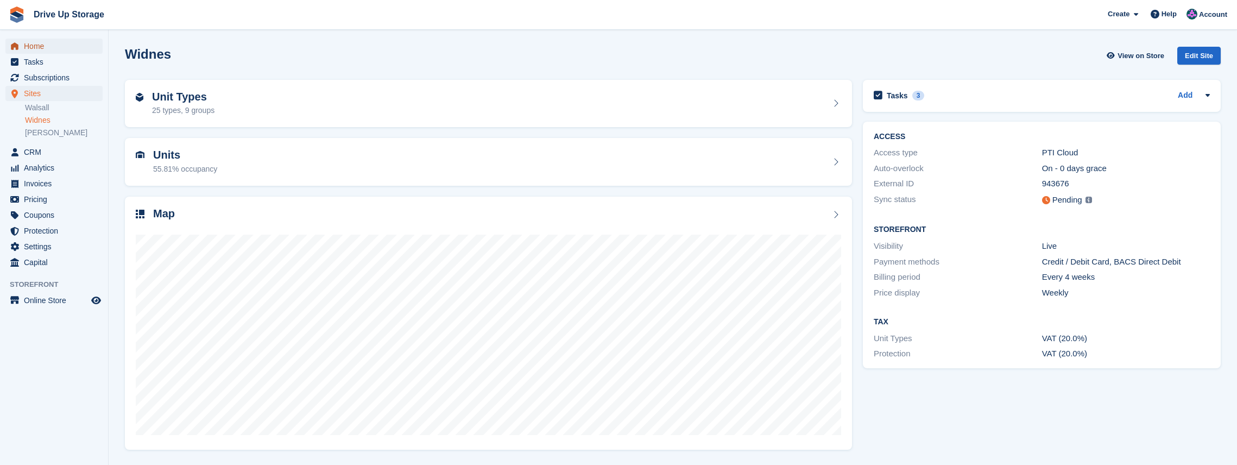
click at [39, 47] on span "Home" at bounding box center [56, 46] width 65 height 15
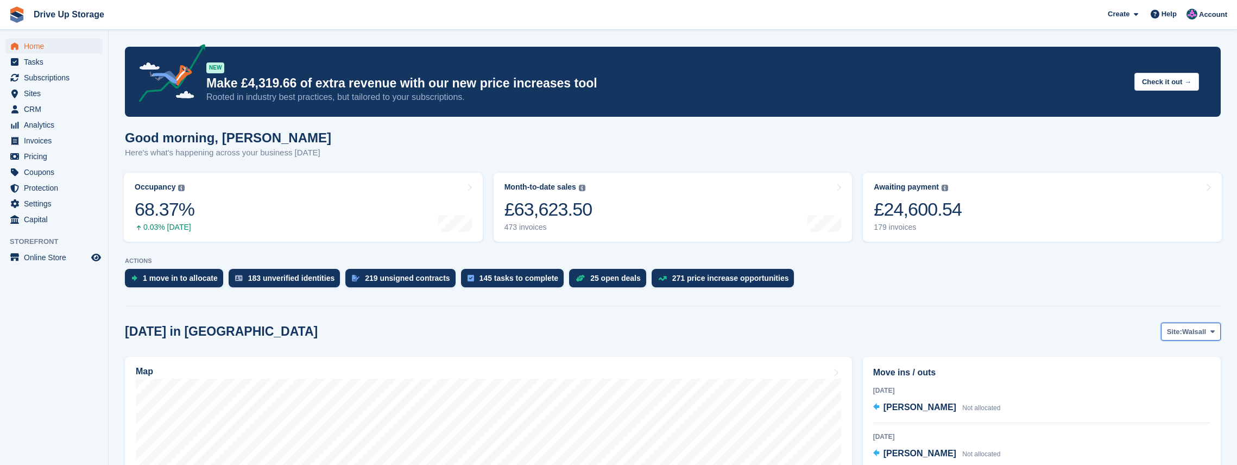
click at [1216, 330] on span at bounding box center [1212, 331] width 9 height 9
click at [1169, 381] on link "Widnes" at bounding box center [1168, 377] width 94 height 20
